Goal: Transaction & Acquisition: Subscribe to service/newsletter

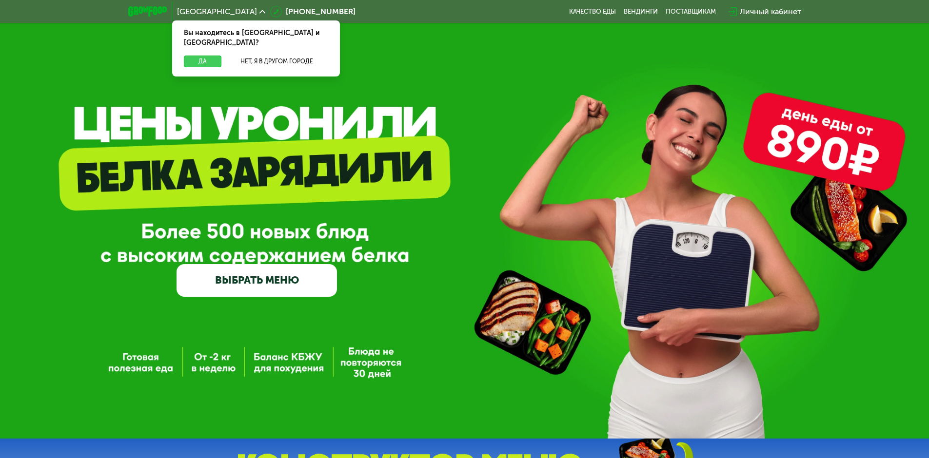
click at [212, 56] on button "Да" at bounding box center [203, 62] width 38 height 12
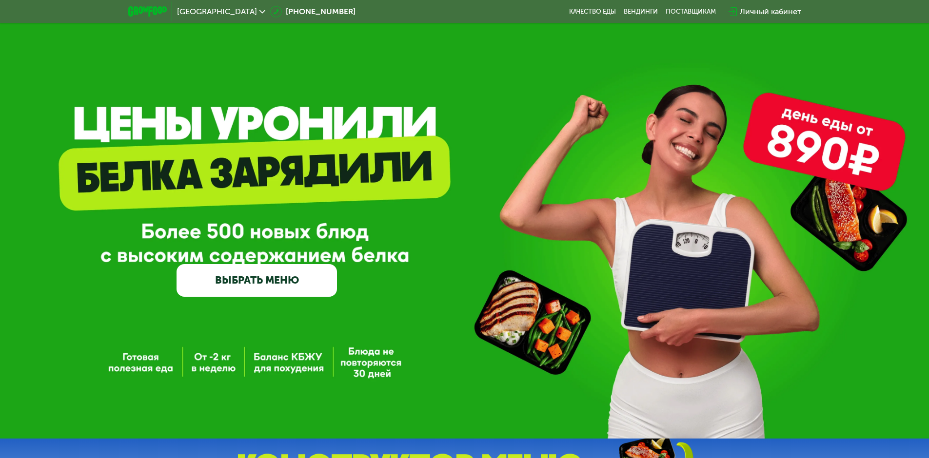
click at [283, 291] on link "ВЫБРАТЬ МЕНЮ" at bounding box center [257, 280] width 160 height 32
click at [297, 283] on link "ВЫБРАТЬ МЕНЮ" at bounding box center [257, 280] width 160 height 32
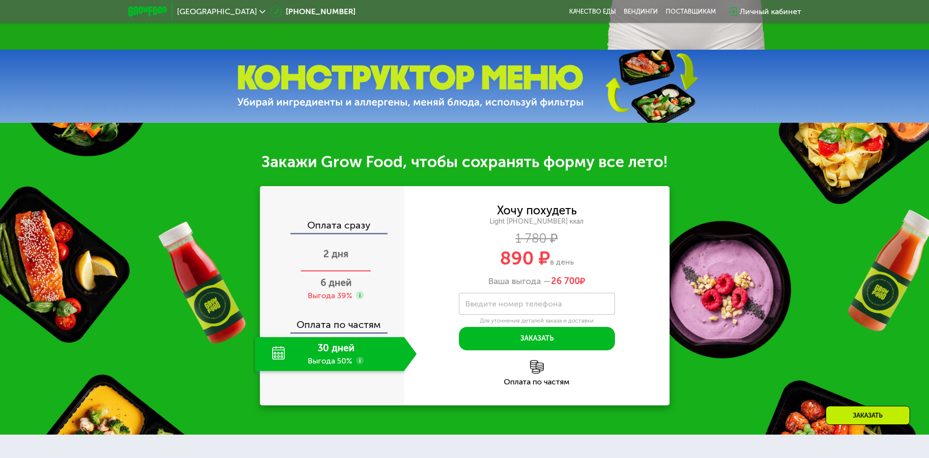
scroll to position [390, 0]
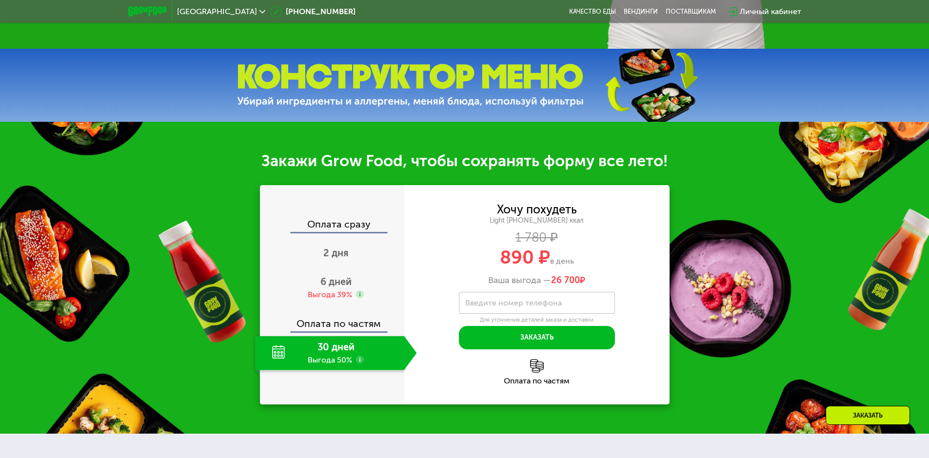
click at [344, 353] on div "30 дней Выгода 50%" at bounding box center [329, 353] width 149 height 34
click at [309, 351] on div "30 дней Выгода 50%" at bounding box center [329, 353] width 149 height 34
click at [347, 355] on div "30 дней Выгода 50%" at bounding box center [329, 353] width 149 height 34
click at [343, 332] on div "Оплата по частям" at bounding box center [332, 320] width 143 height 22
click at [273, 352] on div "30 дней Выгода 50%" at bounding box center [329, 353] width 149 height 34
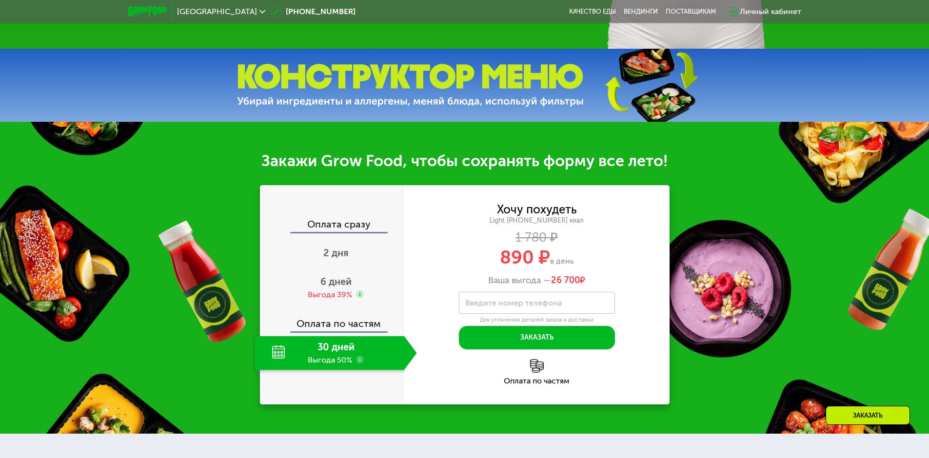
click at [360, 363] on use at bounding box center [360, 360] width 8 height 8
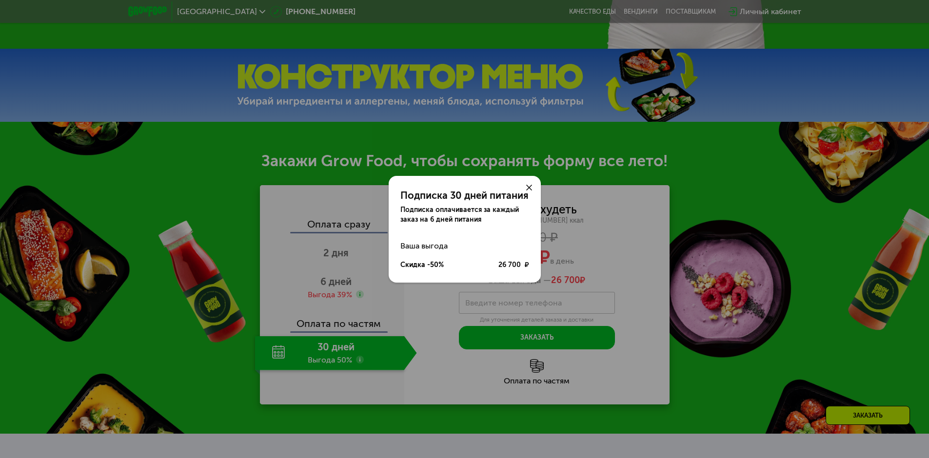
click at [526, 187] on icon at bounding box center [529, 188] width 6 height 6
